Goal: Information Seeking & Learning: Learn about a topic

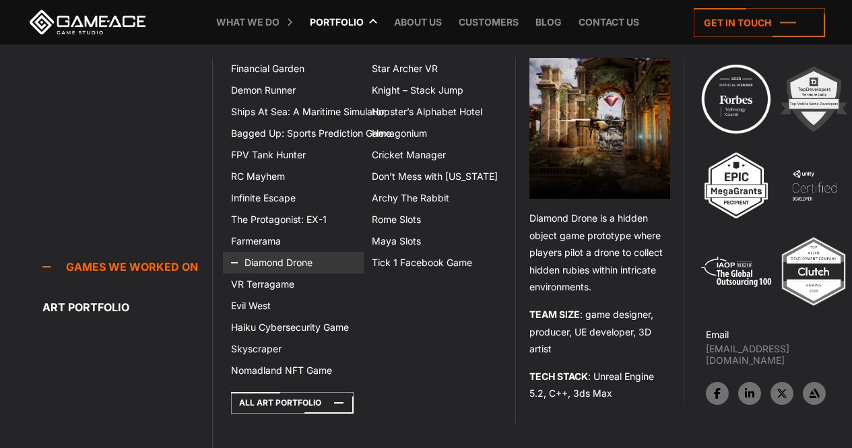
click at [269, 261] on link "Diamond Drone" at bounding box center [293, 263] width 141 height 22
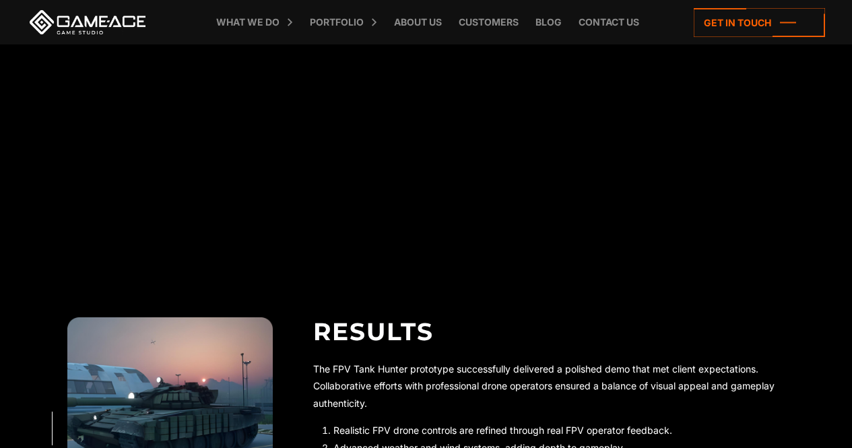
scroll to position [2963, 0]
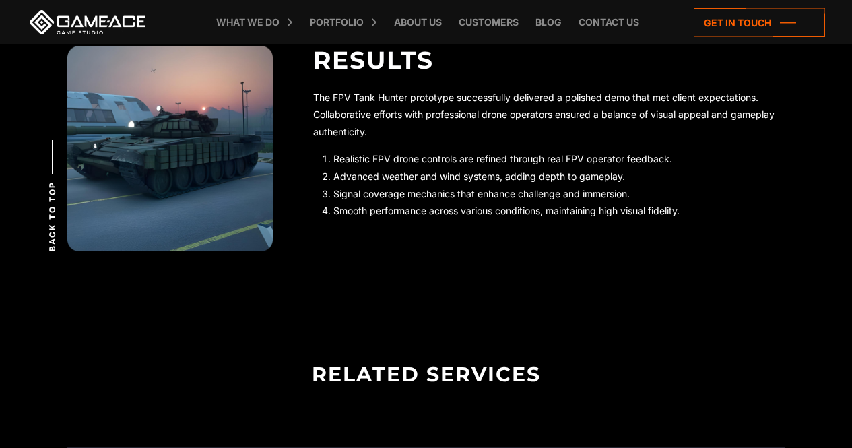
scroll to position [3233, 0]
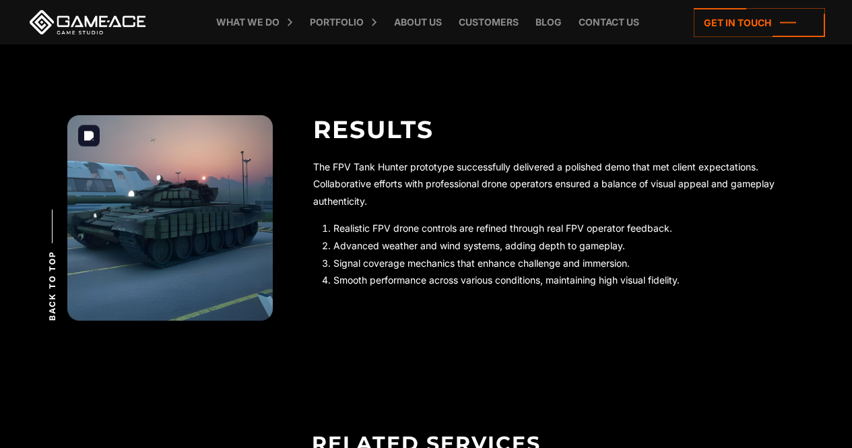
click at [192, 208] on img at bounding box center [169, 217] width 205 height 205
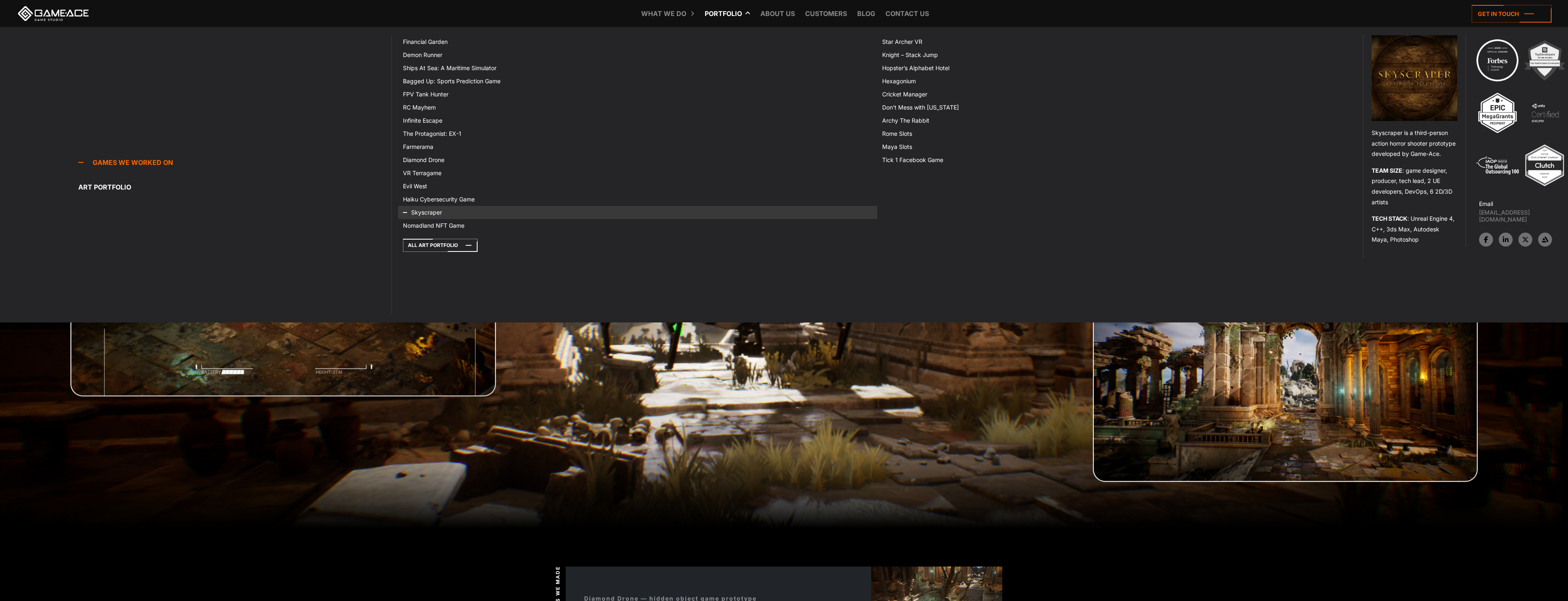
click at [419, 213] on icon at bounding box center [413, 213] width 19 height 13
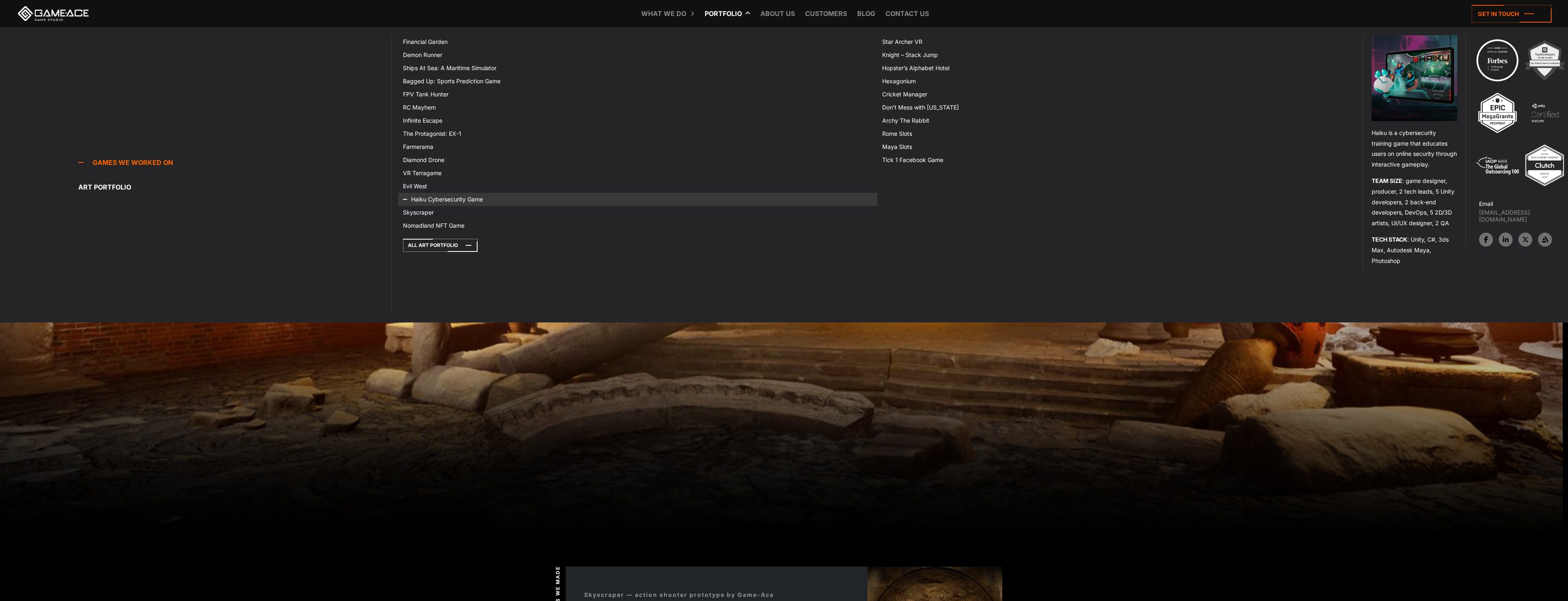
click at [434, 199] on link "Haiku Cybersecurity Game" at bounding box center [637, 200] width 479 height 13
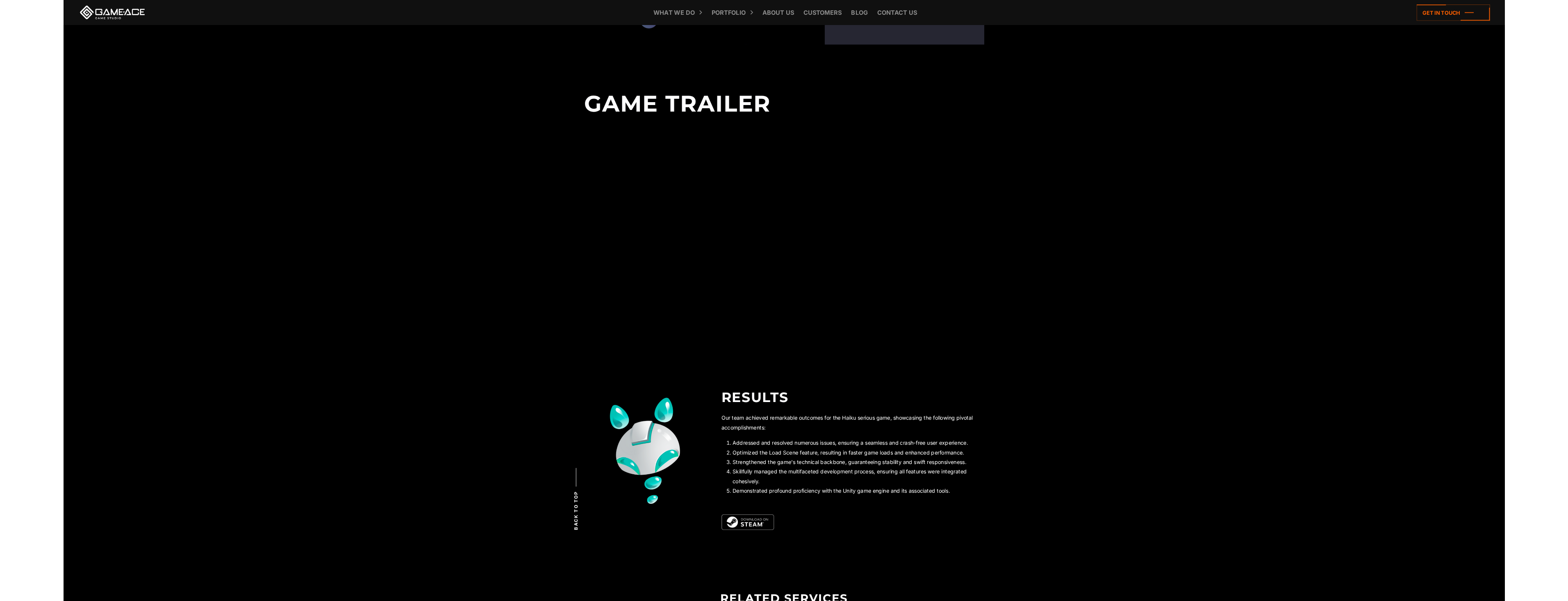
scroll to position [1969, 0]
